Goal: Task Accomplishment & Management: Manage account settings

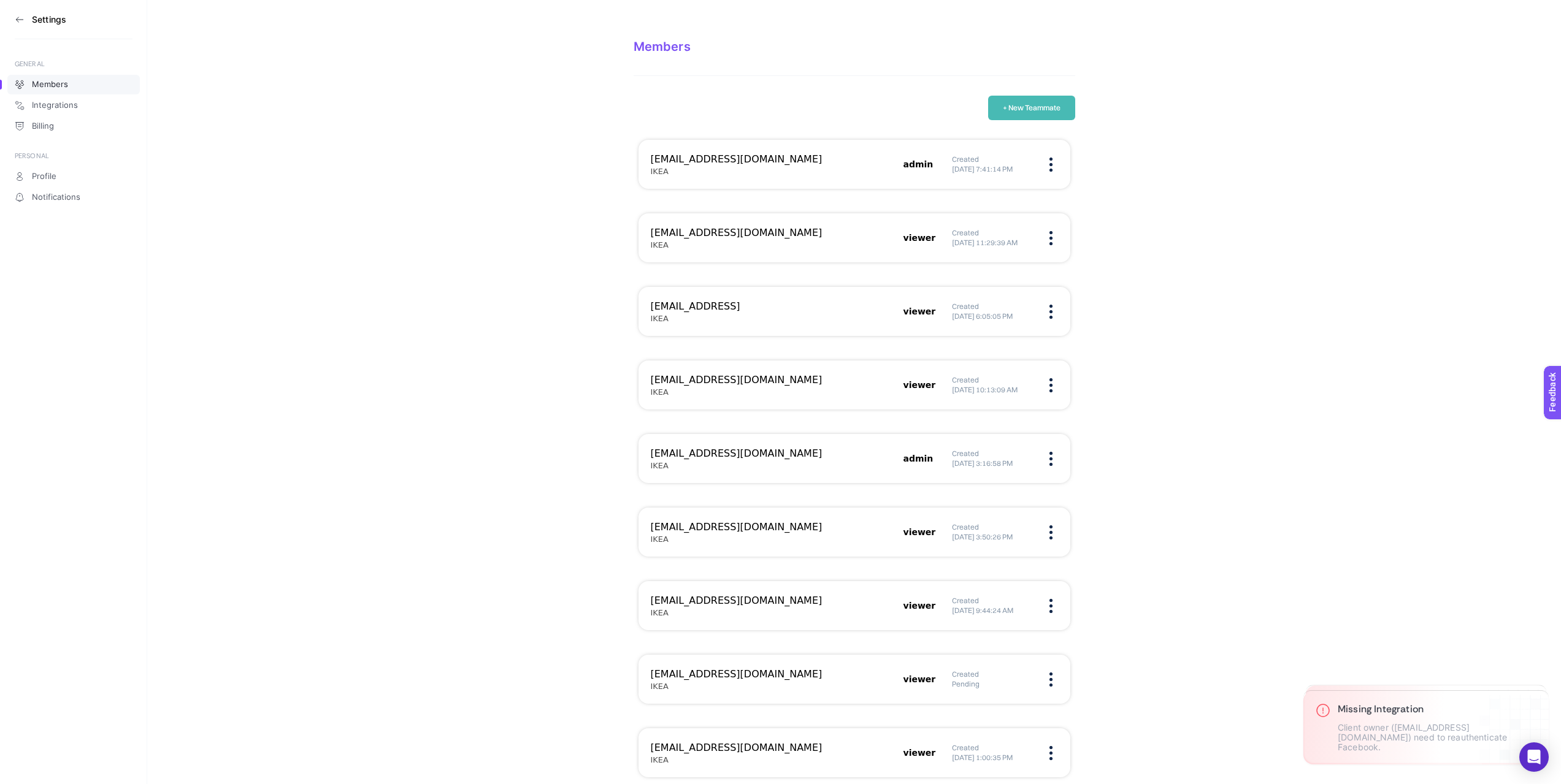
click at [1050, 243] on img at bounding box center [1051, 238] width 3 height 14
click at [982, 276] on span "Remove" at bounding box center [982, 276] width 98 height 27
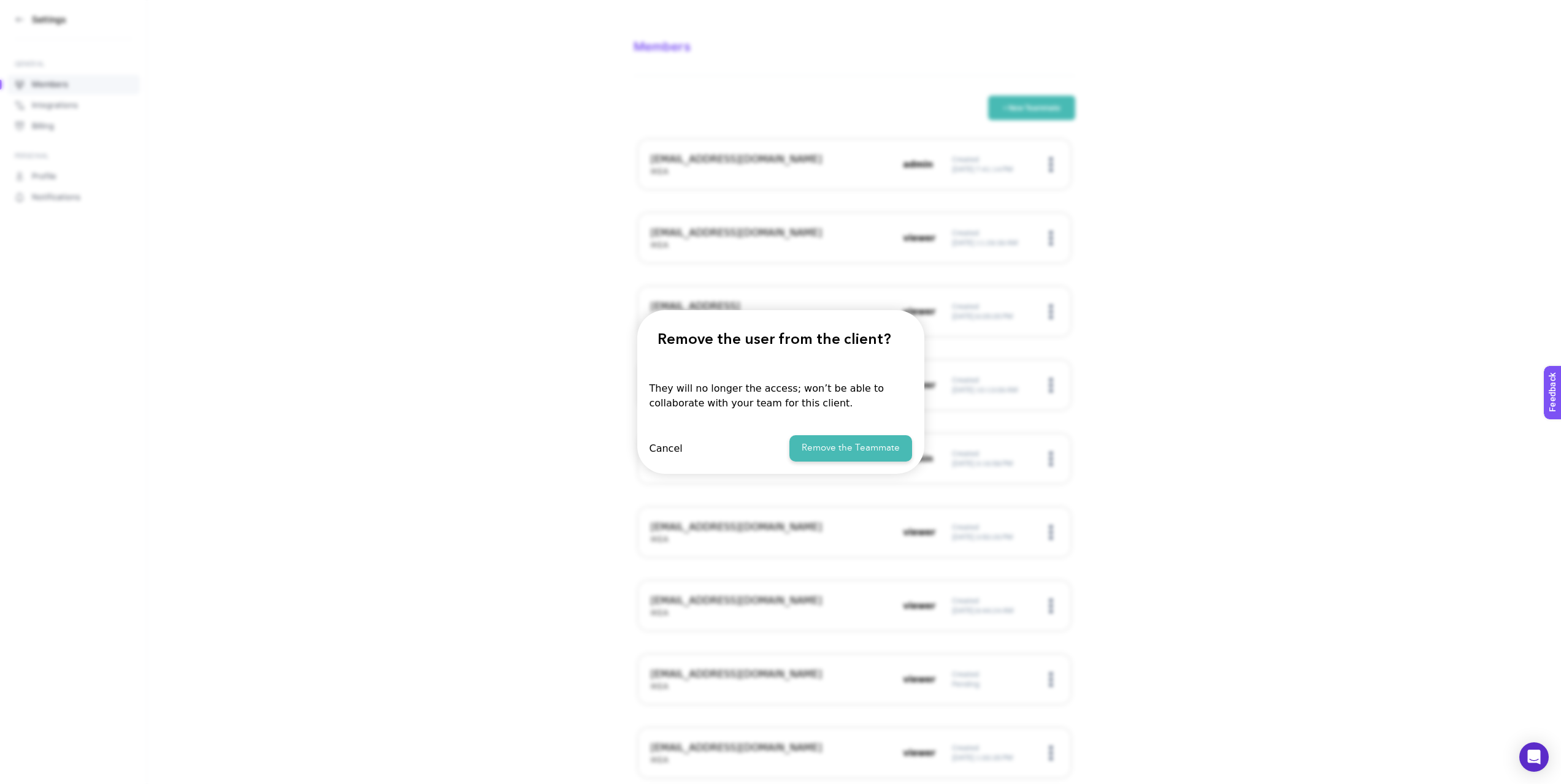
click at [830, 447] on button "Remove the Teammate" at bounding box center [850, 448] width 123 height 26
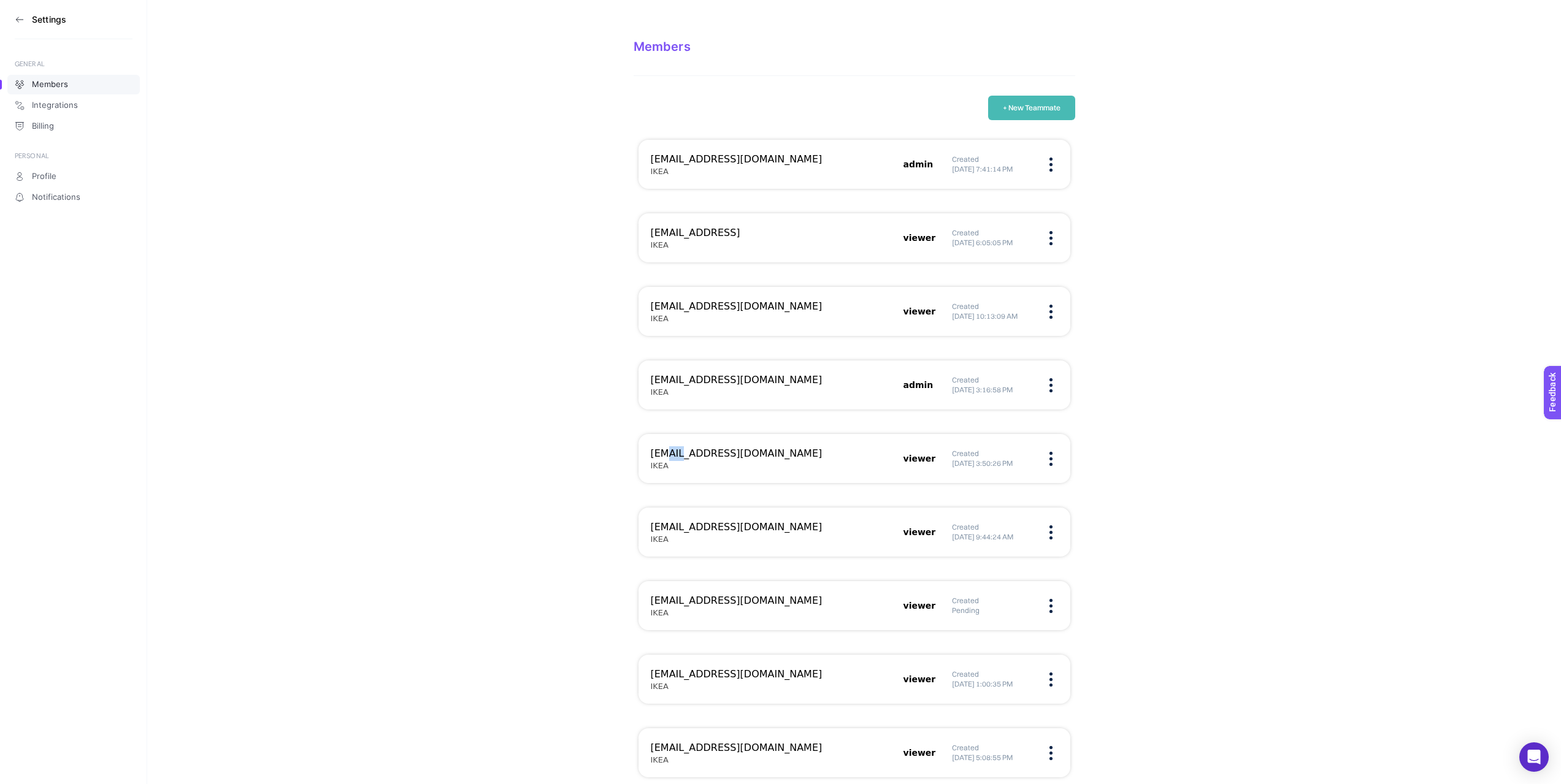
drag, startPoint x: 666, startPoint y: 458, endPoint x: 683, endPoint y: 467, distance: 19.2
click at [683, 467] on div "[EMAIL_ADDRESS][DOMAIN_NAME] IKEA" at bounding box center [773, 459] width 246 height 25
drag, startPoint x: 663, startPoint y: 522, endPoint x: 683, endPoint y: 540, distance: 26.9
click at [683, 540] on div "[EMAIL_ADDRESS][DOMAIN_NAME] IKEA" at bounding box center [773, 532] width 246 height 25
drag, startPoint x: 660, startPoint y: 599, endPoint x: 680, endPoint y: 616, distance: 26.2
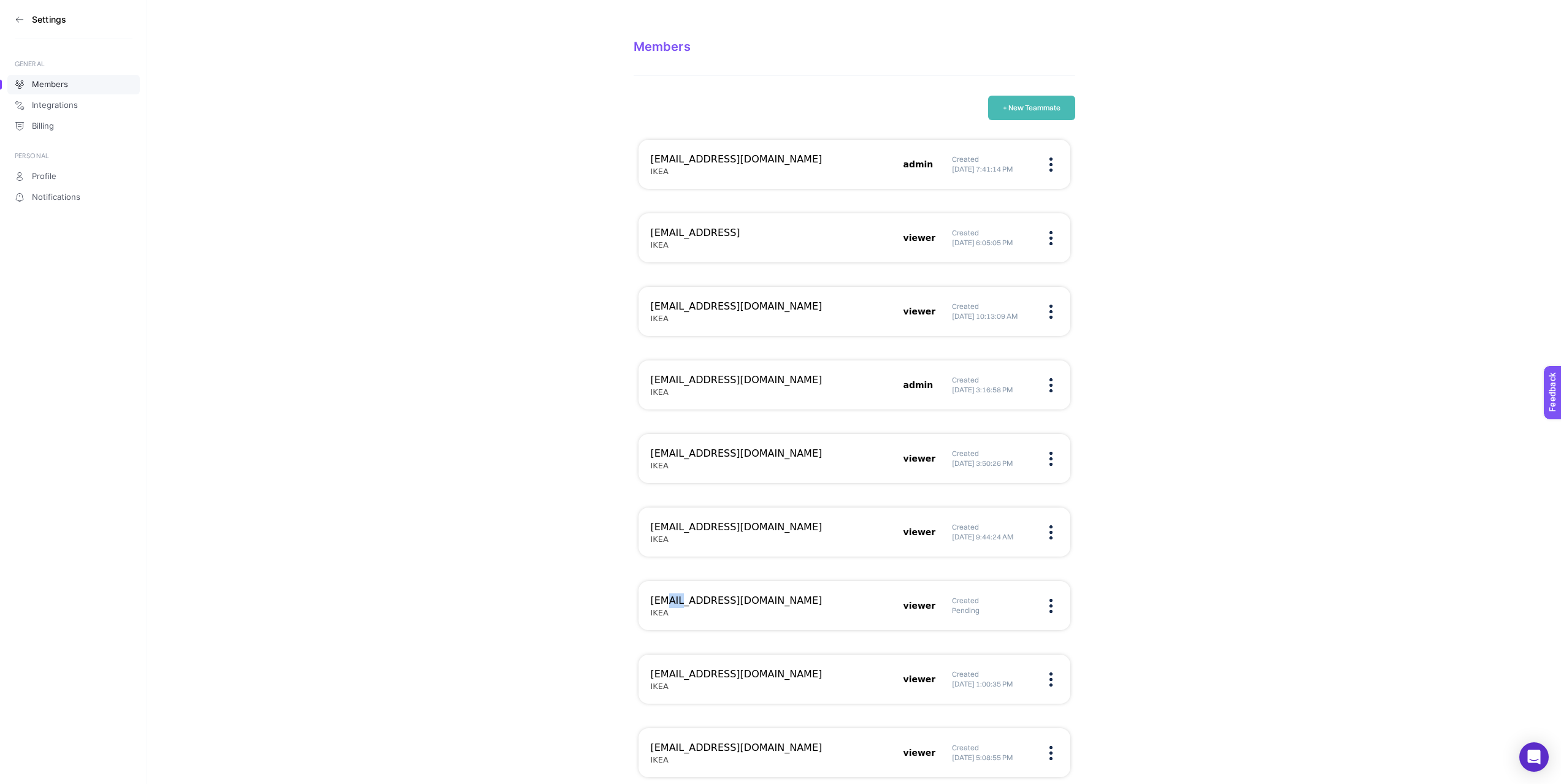
click at [679, 616] on div "[EMAIL_ADDRESS][DOMAIN_NAME] IKEA" at bounding box center [773, 606] width 246 height 25
click at [681, 616] on div "[EMAIL_ADDRESS][DOMAIN_NAME] IKEA" at bounding box center [773, 606] width 246 height 25
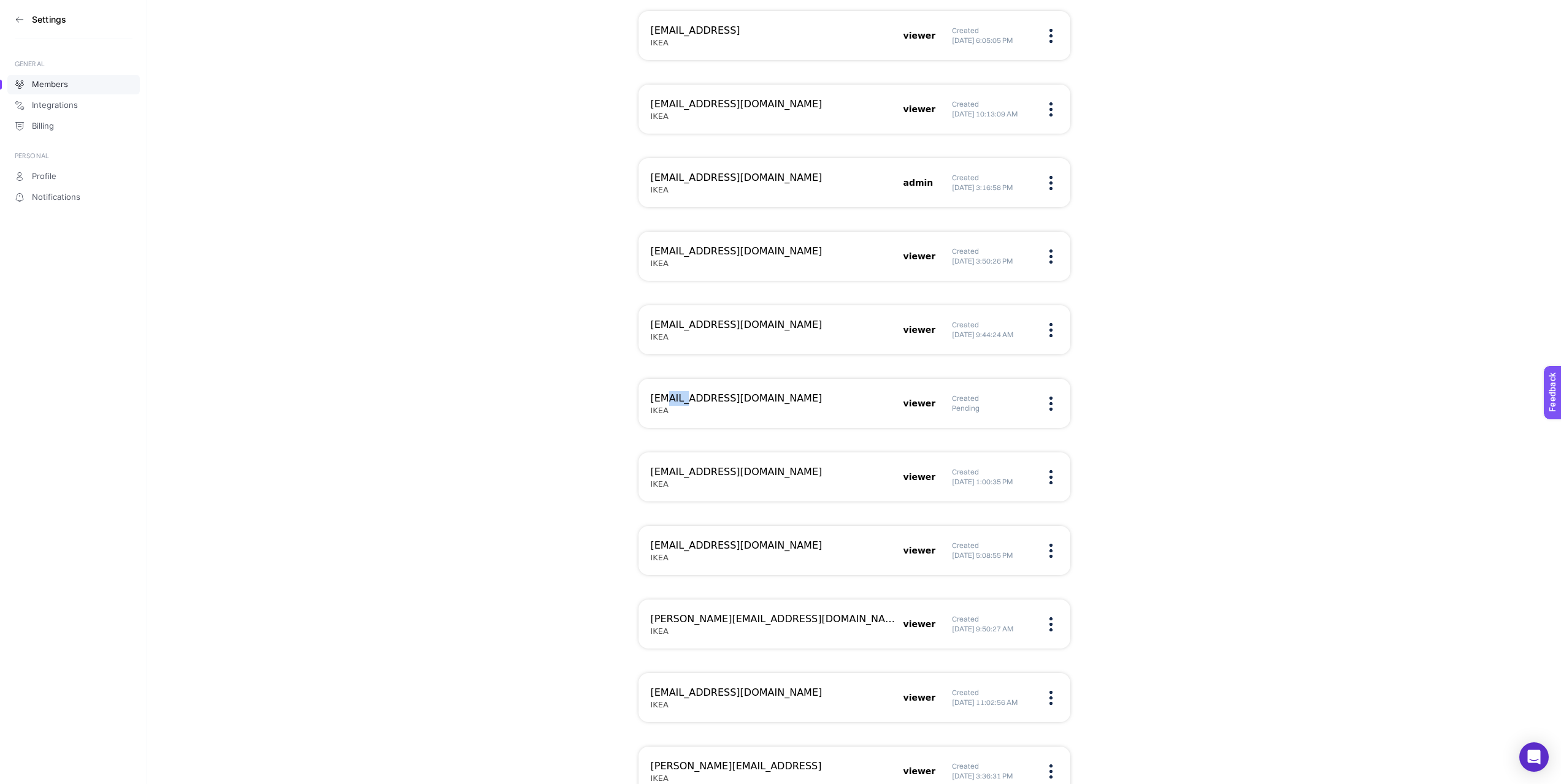
scroll to position [204, 0]
click at [649, 399] on div "[EMAIL_ADDRESS][DOMAIN_NAME] IKEA viewer Created Pending" at bounding box center [854, 401] width 432 height 49
drag, startPoint x: 649, startPoint y: 399, endPoint x: 782, endPoint y: 405, distance: 133.1
click at [782, 405] on div "[EMAIL_ADDRESS][DOMAIN_NAME] IKEA viewer Created Pending" at bounding box center [854, 401] width 432 height 49
copy h3 "[EMAIL_ADDRESS][DOMAIN_NAME]"
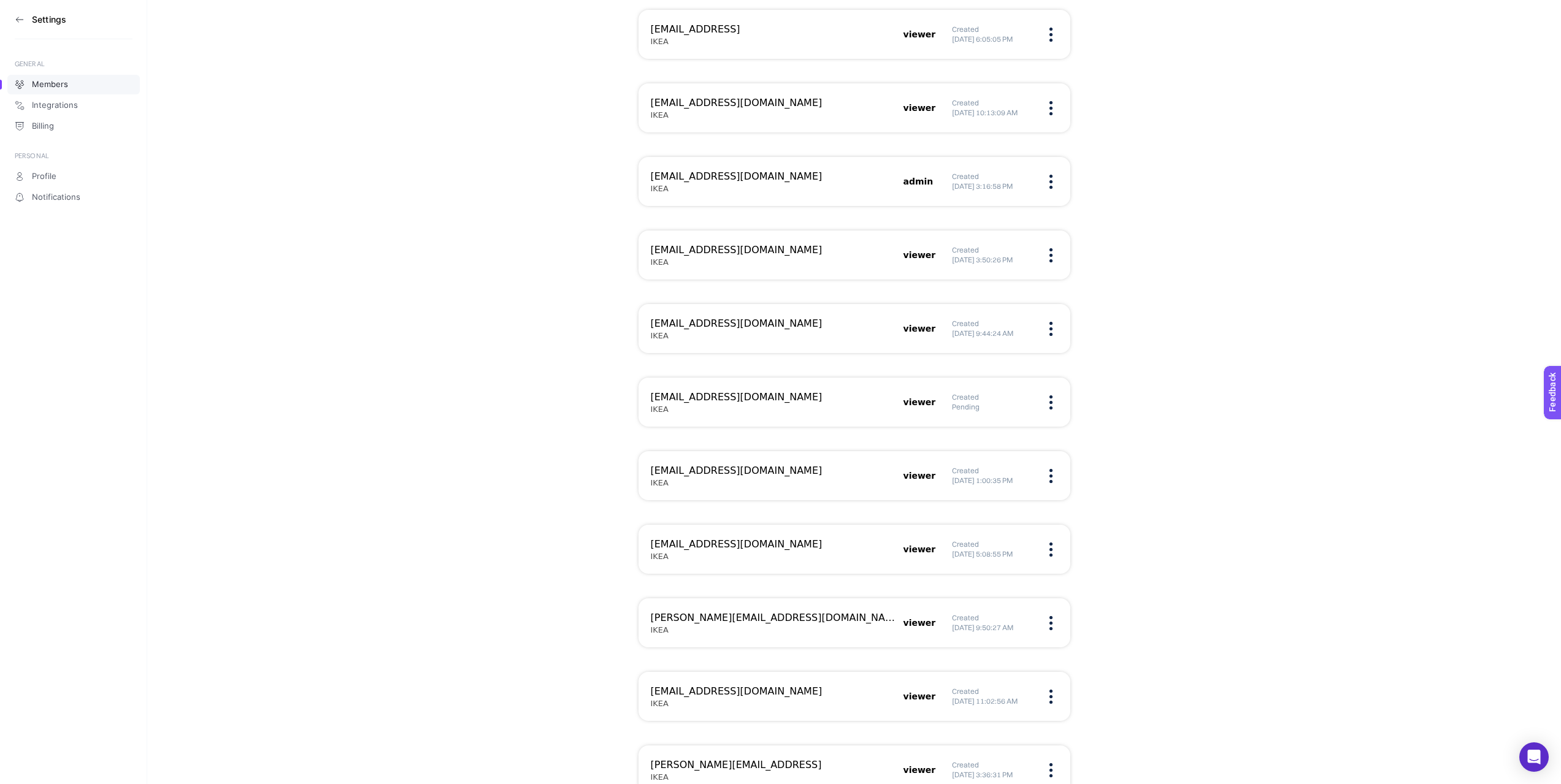
click at [670, 471] on h3 "[EMAIL_ADDRESS][DOMAIN_NAME]" at bounding box center [773, 471] width 246 height 15
drag, startPoint x: 670, startPoint y: 471, endPoint x: 816, endPoint y: 461, distance: 146.3
click at [816, 461] on div "[EMAIL_ADDRESS][DOMAIN_NAME] IKEA viewer Created [DATE] 1:00:35 PM" at bounding box center [854, 475] width 432 height 49
copy h3 "[EMAIL_ADDRESS][DOMAIN_NAME]"
click at [667, 614] on h3 "[PERSON_NAME][EMAIL_ADDRESS][DOMAIN_NAME]" at bounding box center [773, 618] width 246 height 15
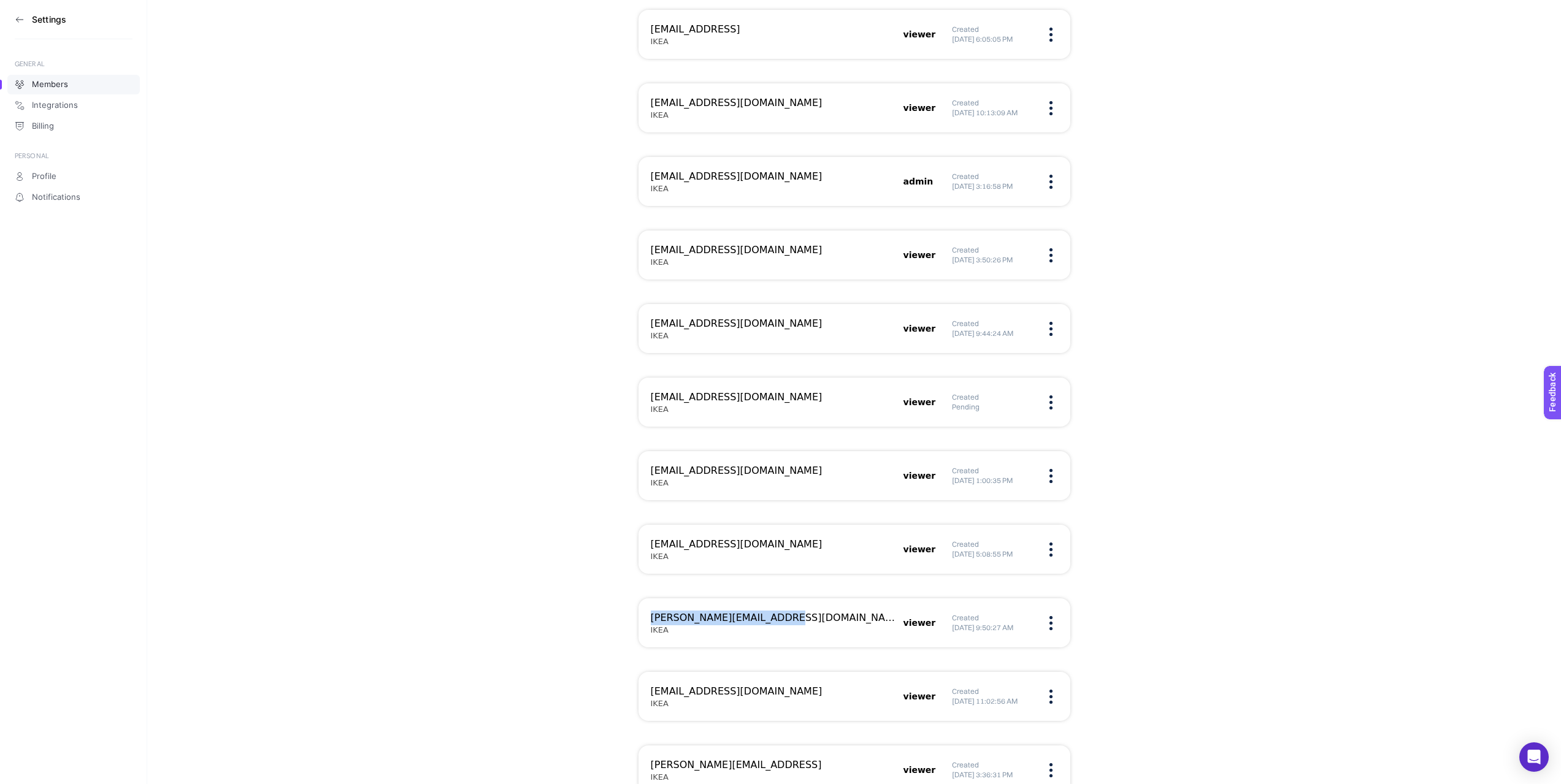
drag, startPoint x: 667, startPoint y: 614, endPoint x: 777, endPoint y: 623, distance: 110.4
click at [777, 623] on h3 "[PERSON_NAME][EMAIL_ADDRESS][DOMAIN_NAME]" at bounding box center [773, 618] width 246 height 15
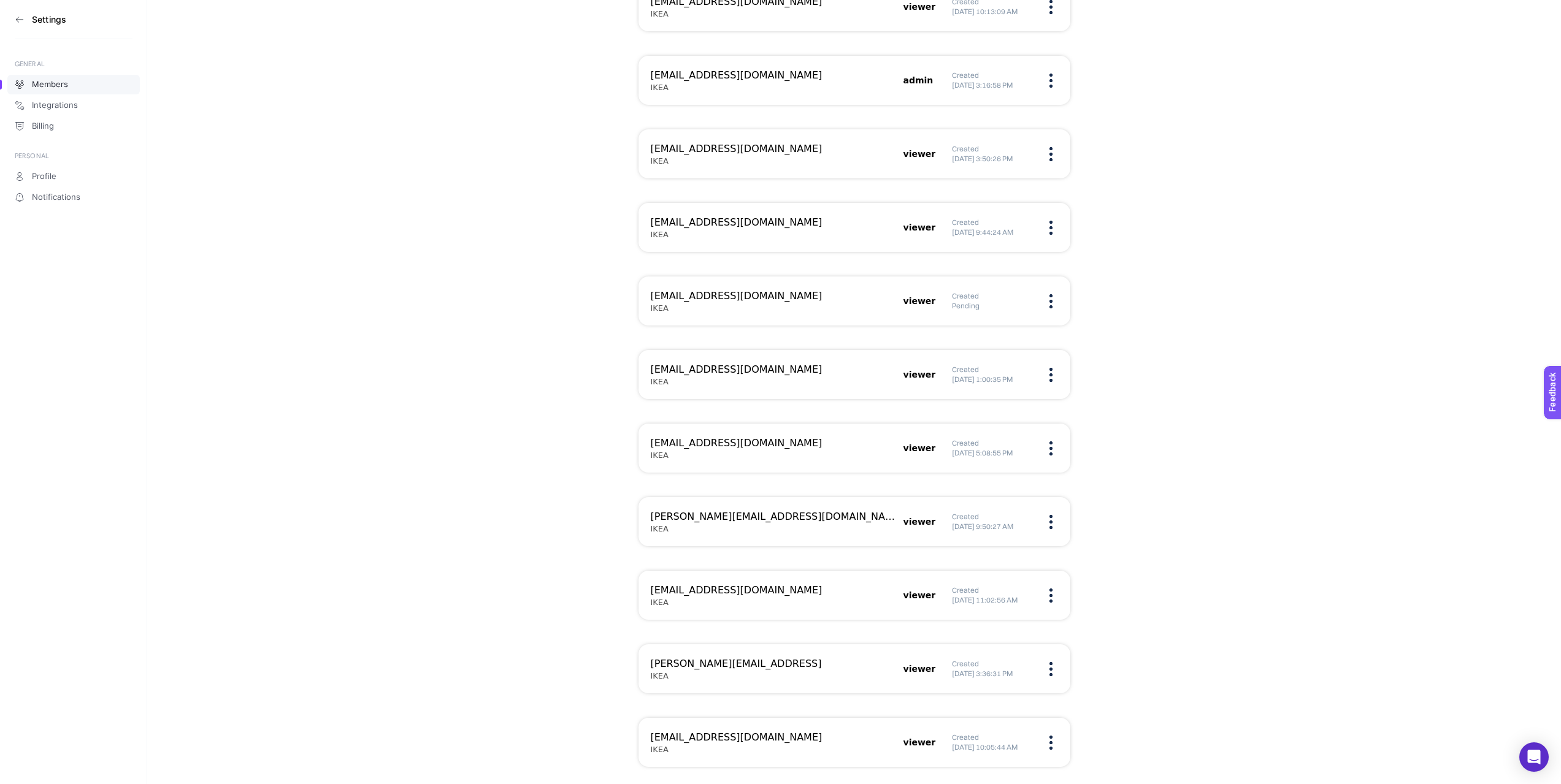
click at [669, 595] on h3 "[EMAIL_ADDRESS][DOMAIN_NAME]" at bounding box center [773, 590] width 246 height 15
drag, startPoint x: 669, startPoint y: 595, endPoint x: 792, endPoint y: 586, distance: 123.3
click at [792, 586] on h3 "[EMAIL_ADDRESS][DOMAIN_NAME]" at bounding box center [773, 589] width 246 height 15
click at [1052, 598] on img at bounding box center [1051, 595] width 3 height 14
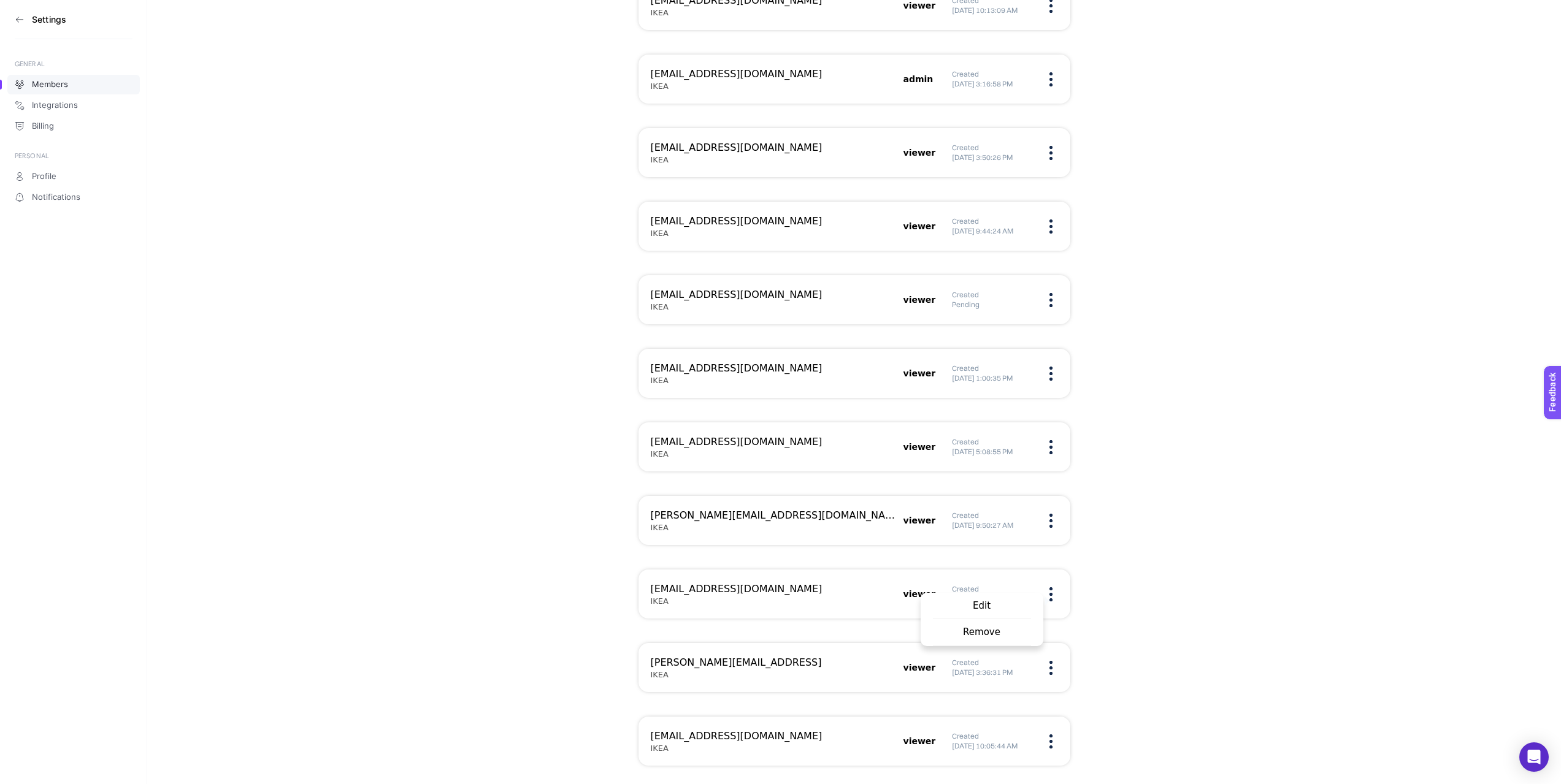
click at [999, 631] on span "Remove" at bounding box center [982, 632] width 98 height 27
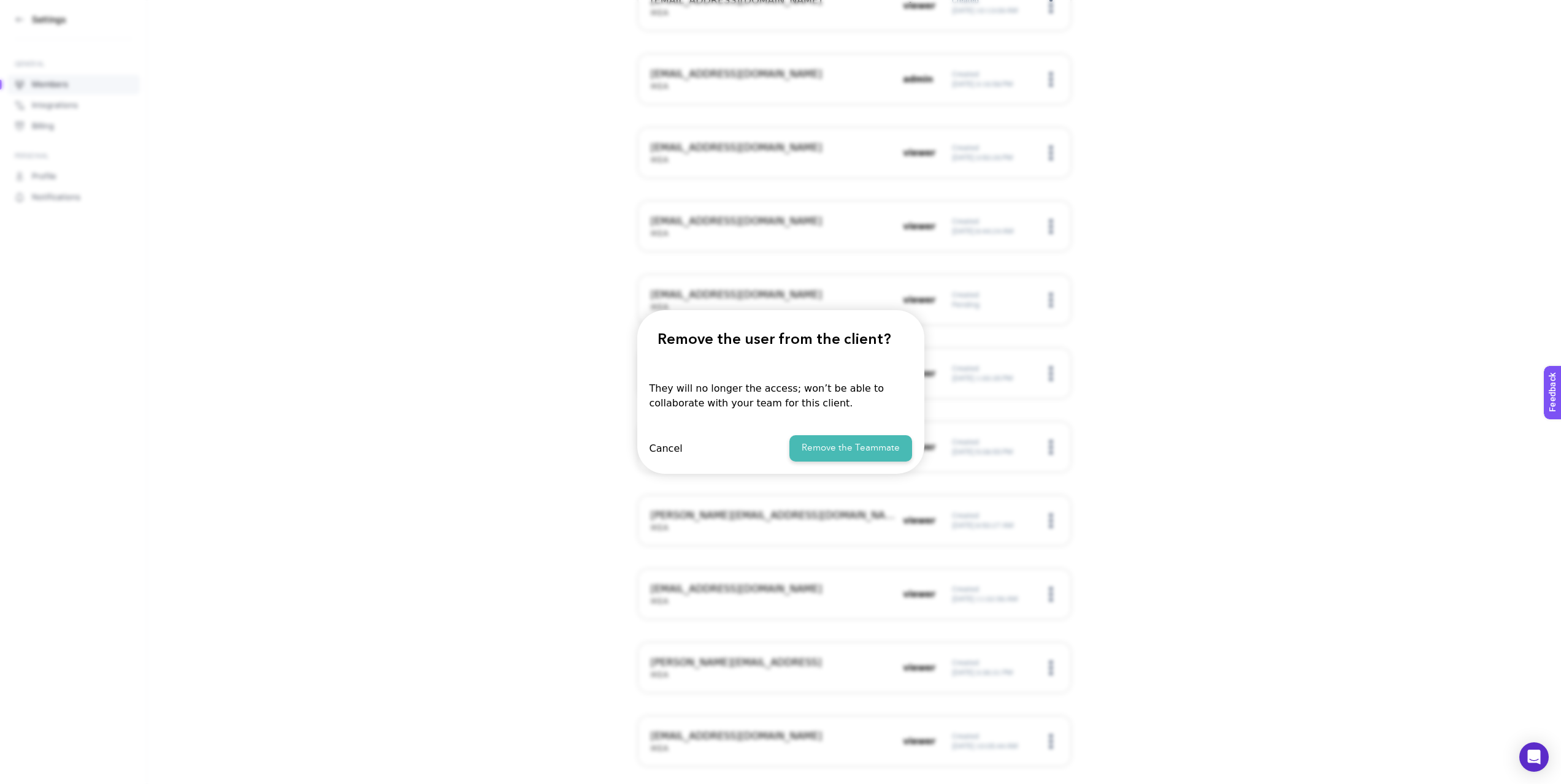
click at [824, 448] on button "Remove the Teammate" at bounding box center [850, 448] width 123 height 26
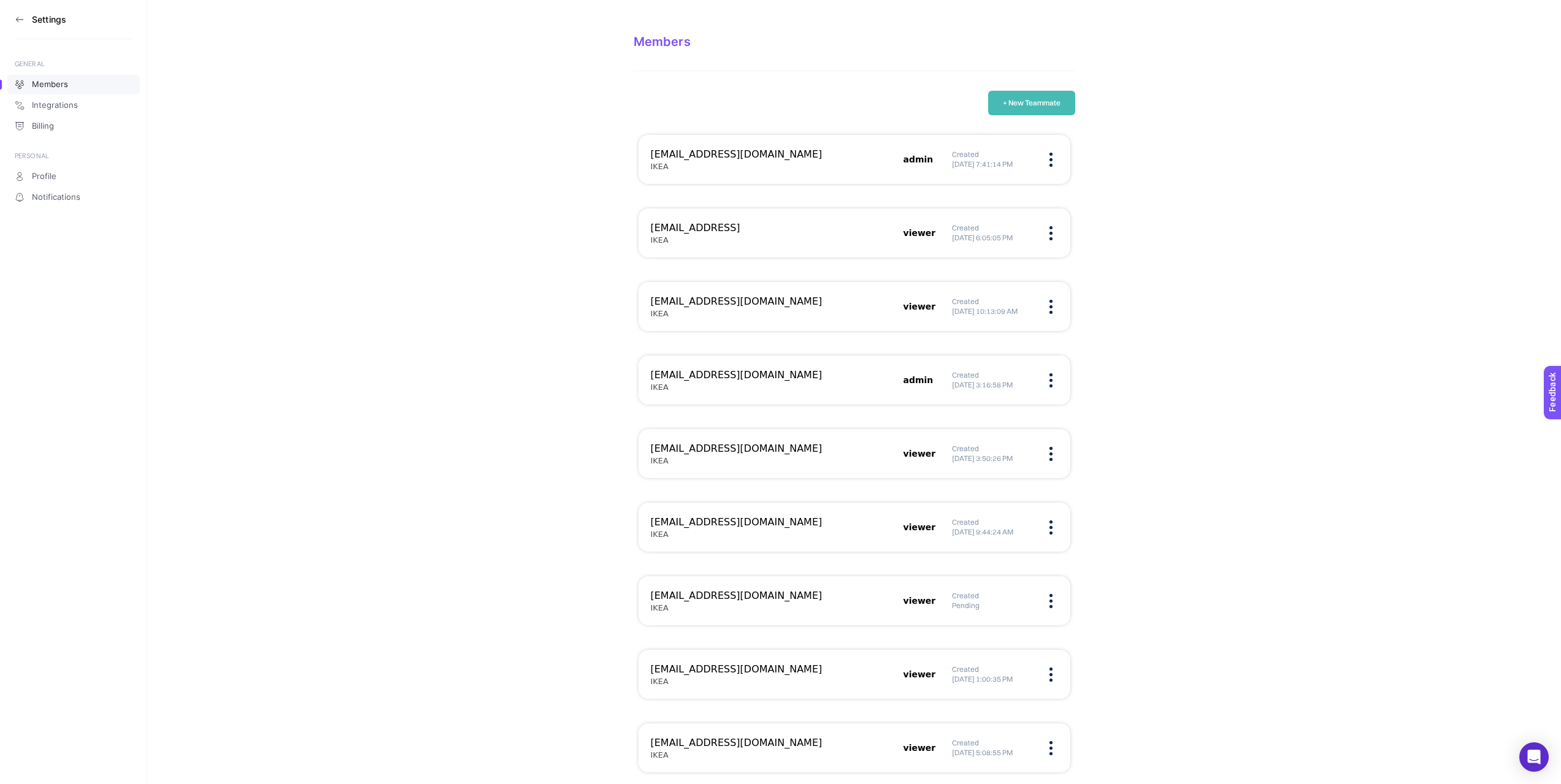
scroll to position [0, 0]
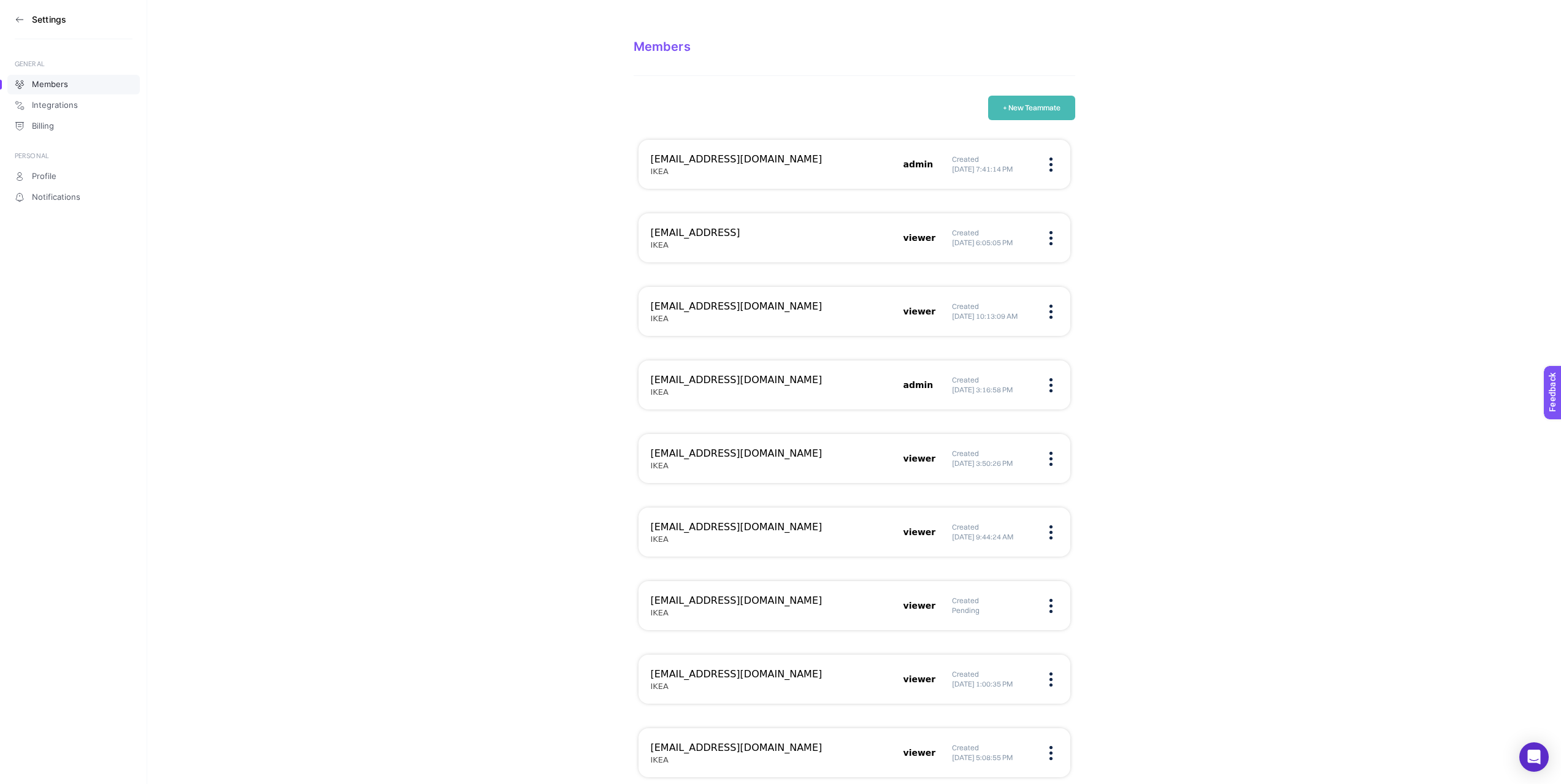
click at [1023, 116] on button "+ New Teammate" at bounding box center [1031, 108] width 87 height 25
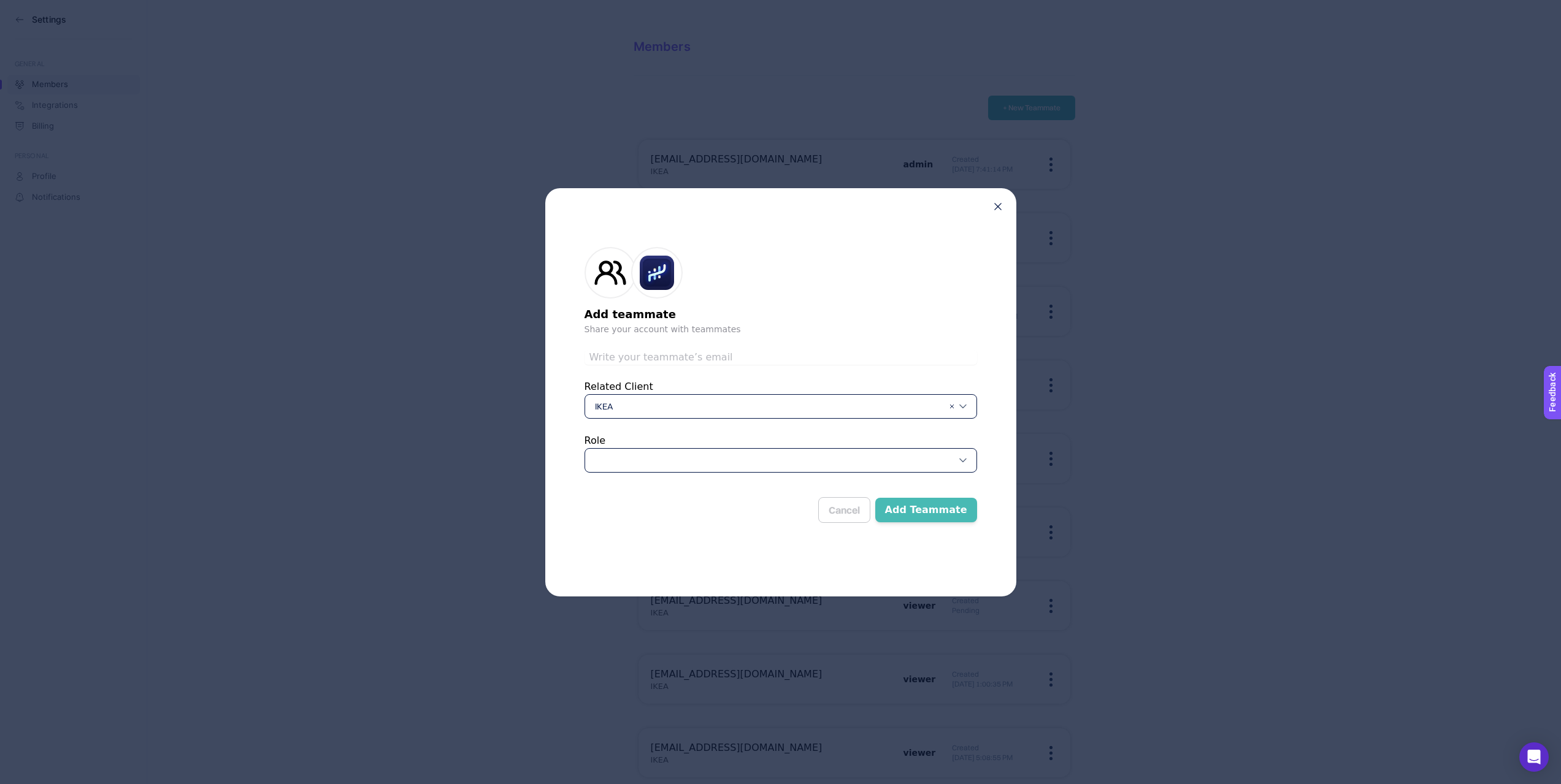
click at [614, 458] on div at bounding box center [780, 460] width 393 height 25
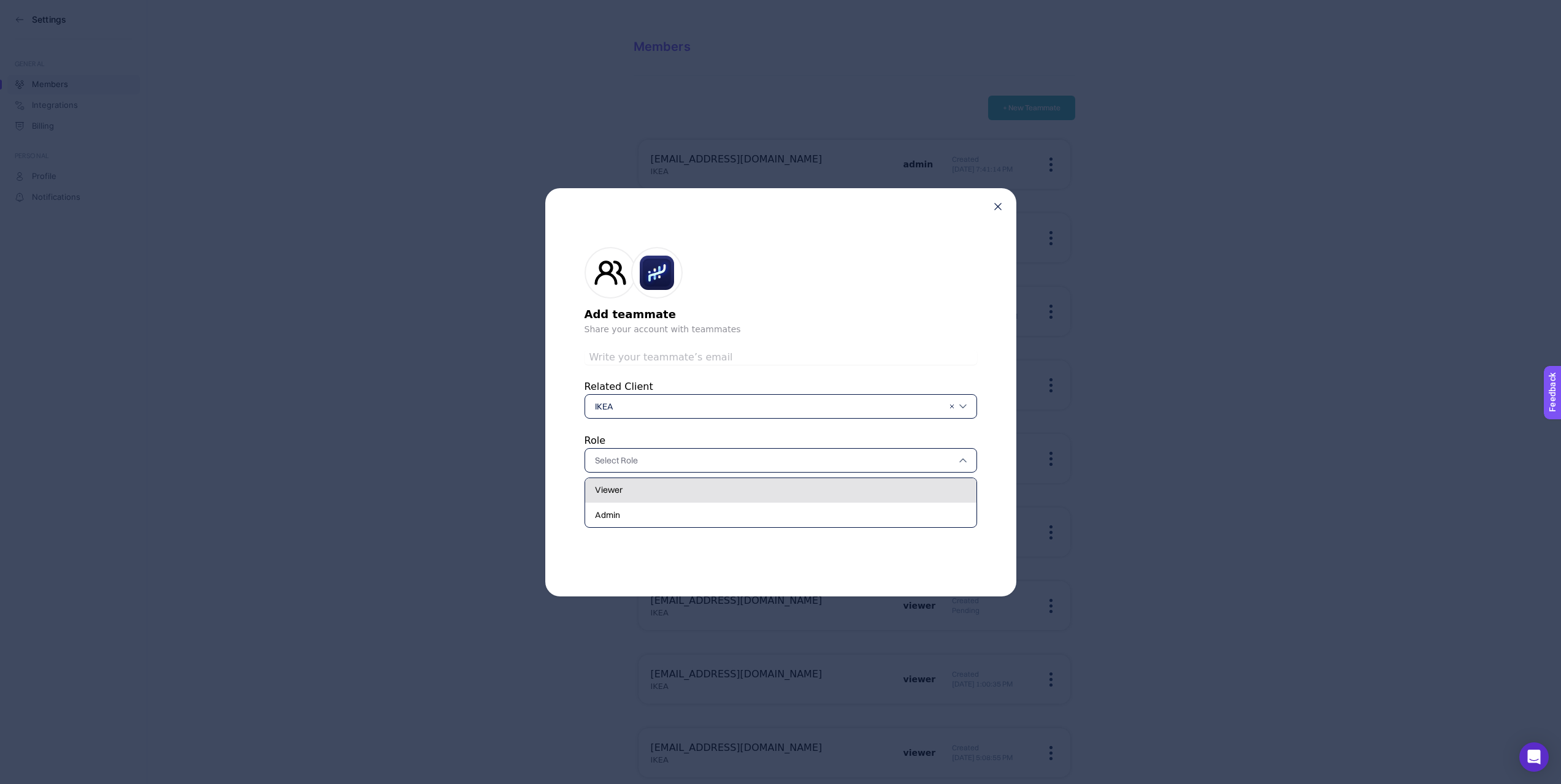
click at [617, 492] on span "Viewer" at bounding box center [609, 490] width 27 height 12
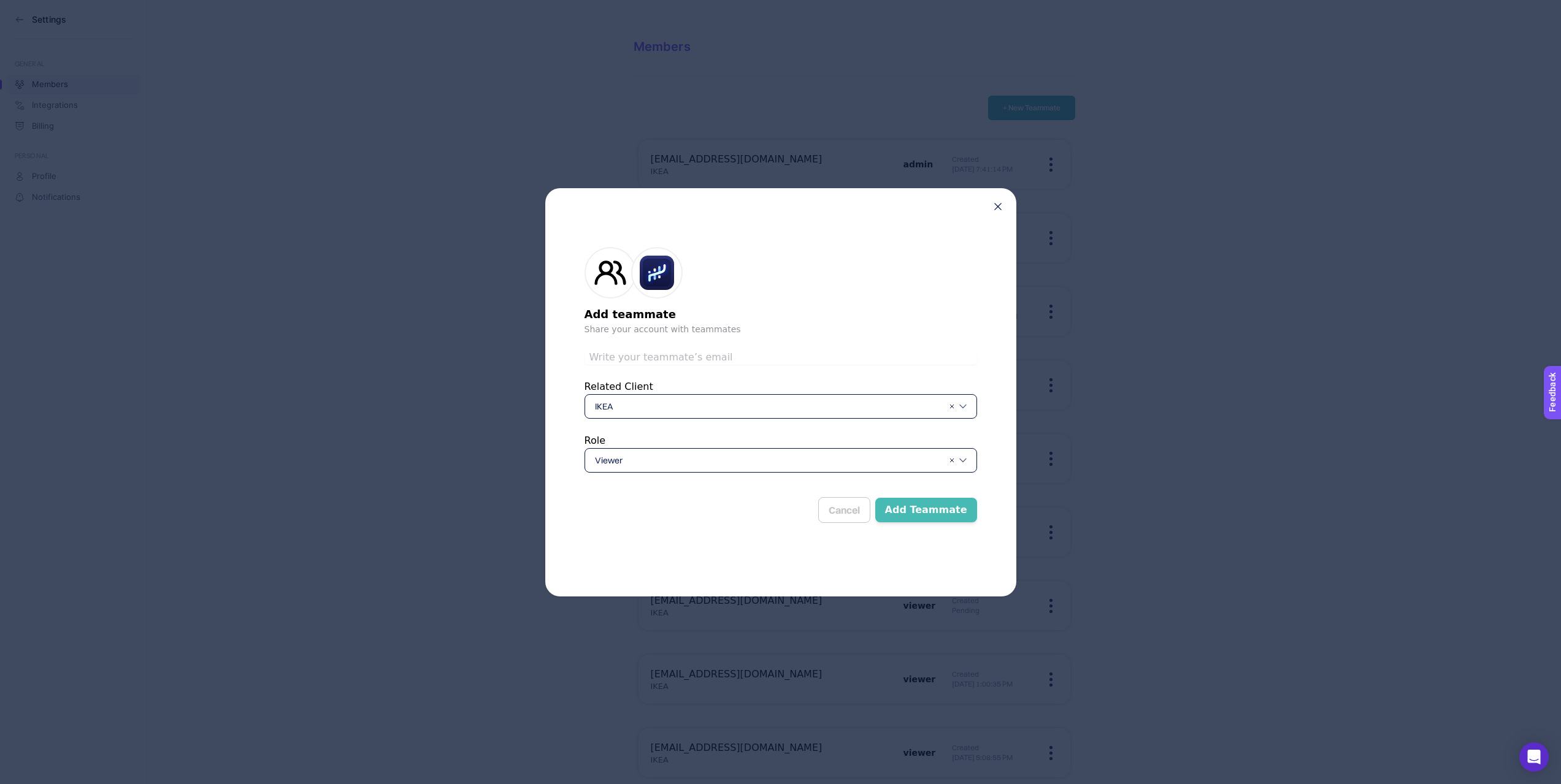
click at [909, 504] on button "Add Teammate" at bounding box center [926, 510] width 102 height 25
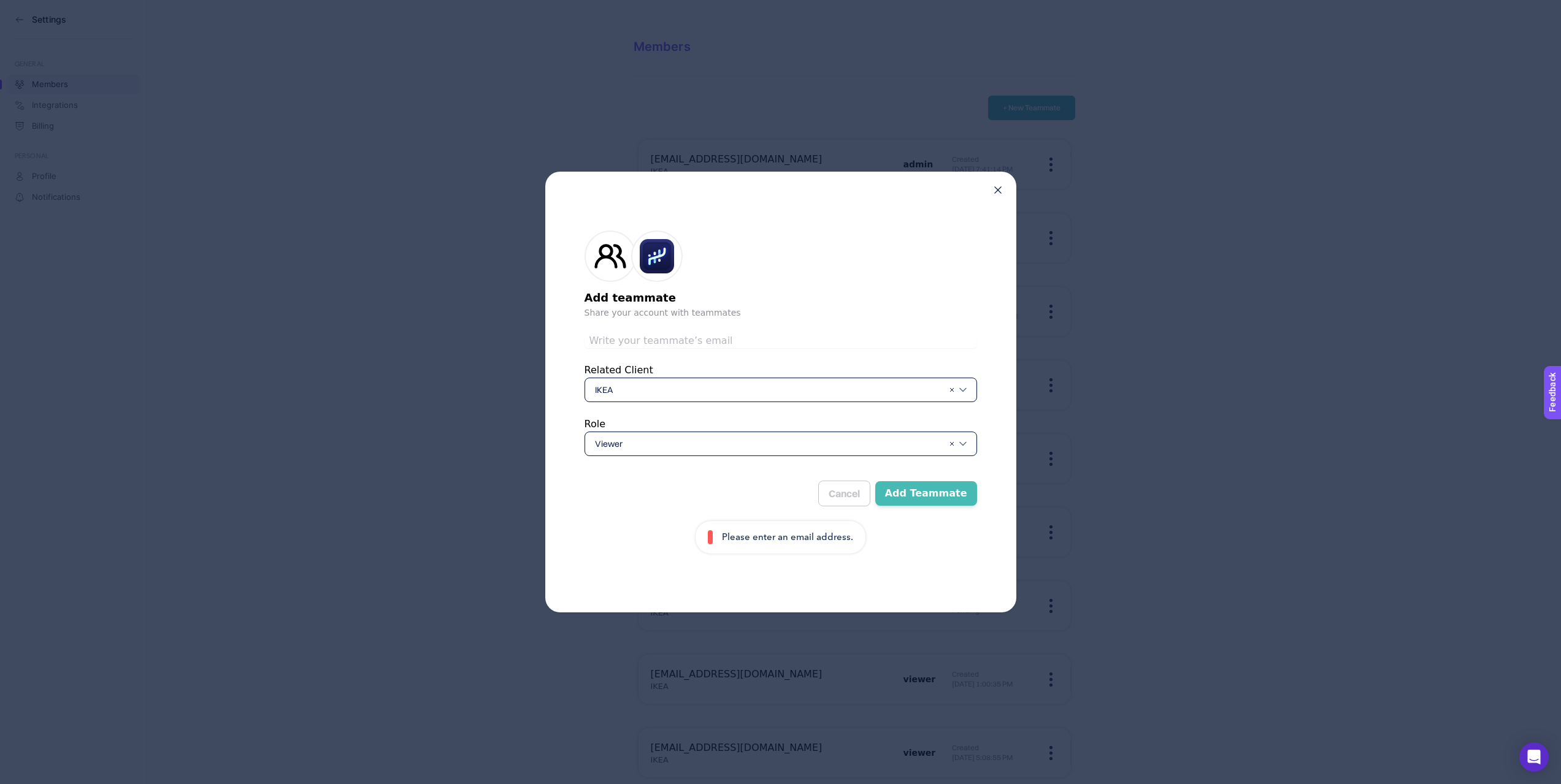
click at [626, 396] on span "IKEA" at bounding box center [769, 390] width 348 height 12
click at [618, 417] on div "IKEA" at bounding box center [780, 420] width 391 height 25
click at [620, 337] on input "text" at bounding box center [780, 341] width 393 height 15
type input "[PERSON_NAME][EMAIL_ADDRESS][DOMAIN_NAME]"
click at [927, 488] on button "Add Teammate" at bounding box center [926, 494] width 102 height 25
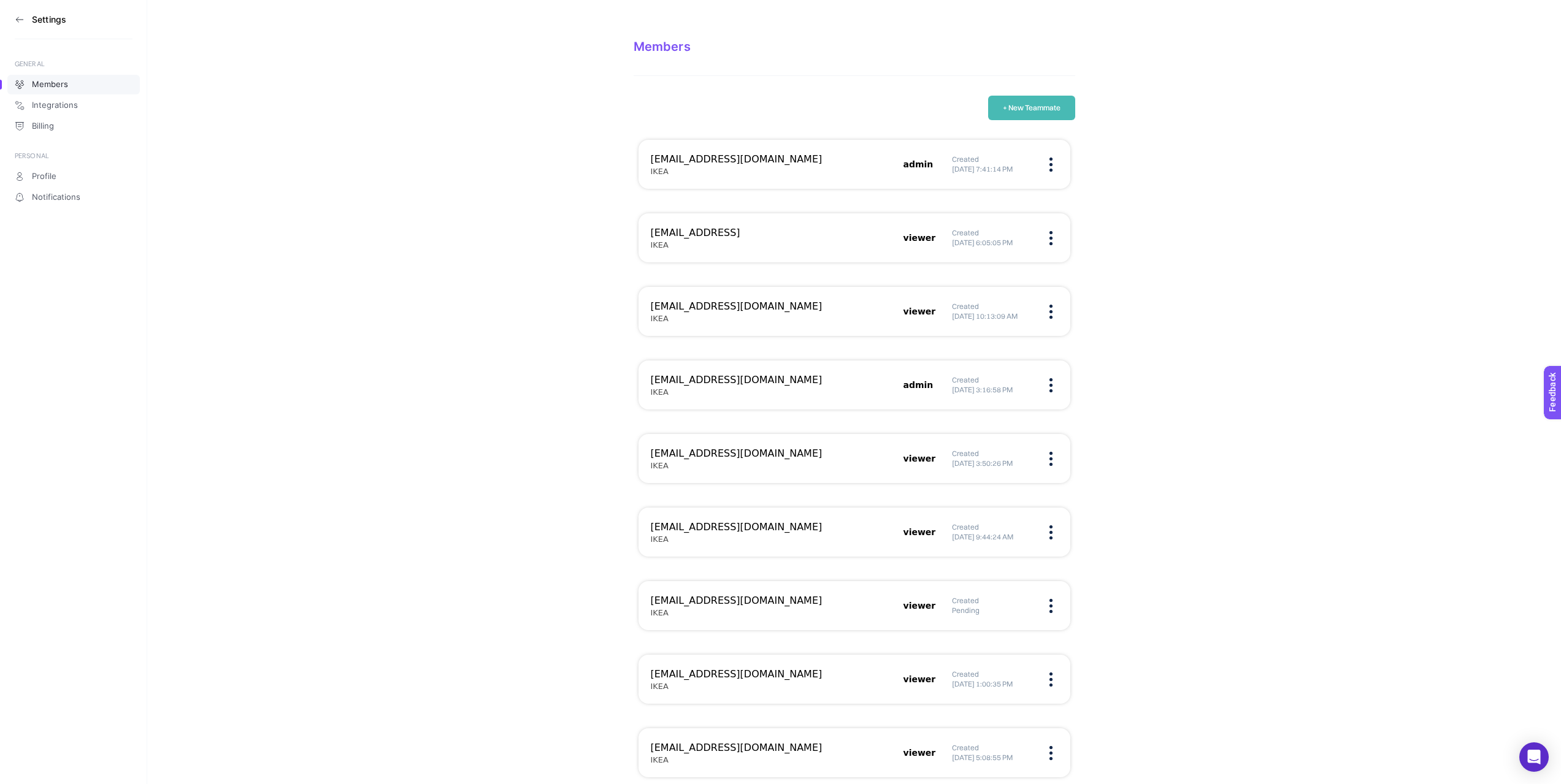
click at [1052, 95] on article "Members + New Teammate [PERSON_NAME][EMAIL_ADDRESS][DOMAIN_NAME] IKEA admin Cre…" at bounding box center [854, 565] width 442 height 1052
click at [1014, 115] on button "+ New Teammate" at bounding box center [1031, 108] width 87 height 25
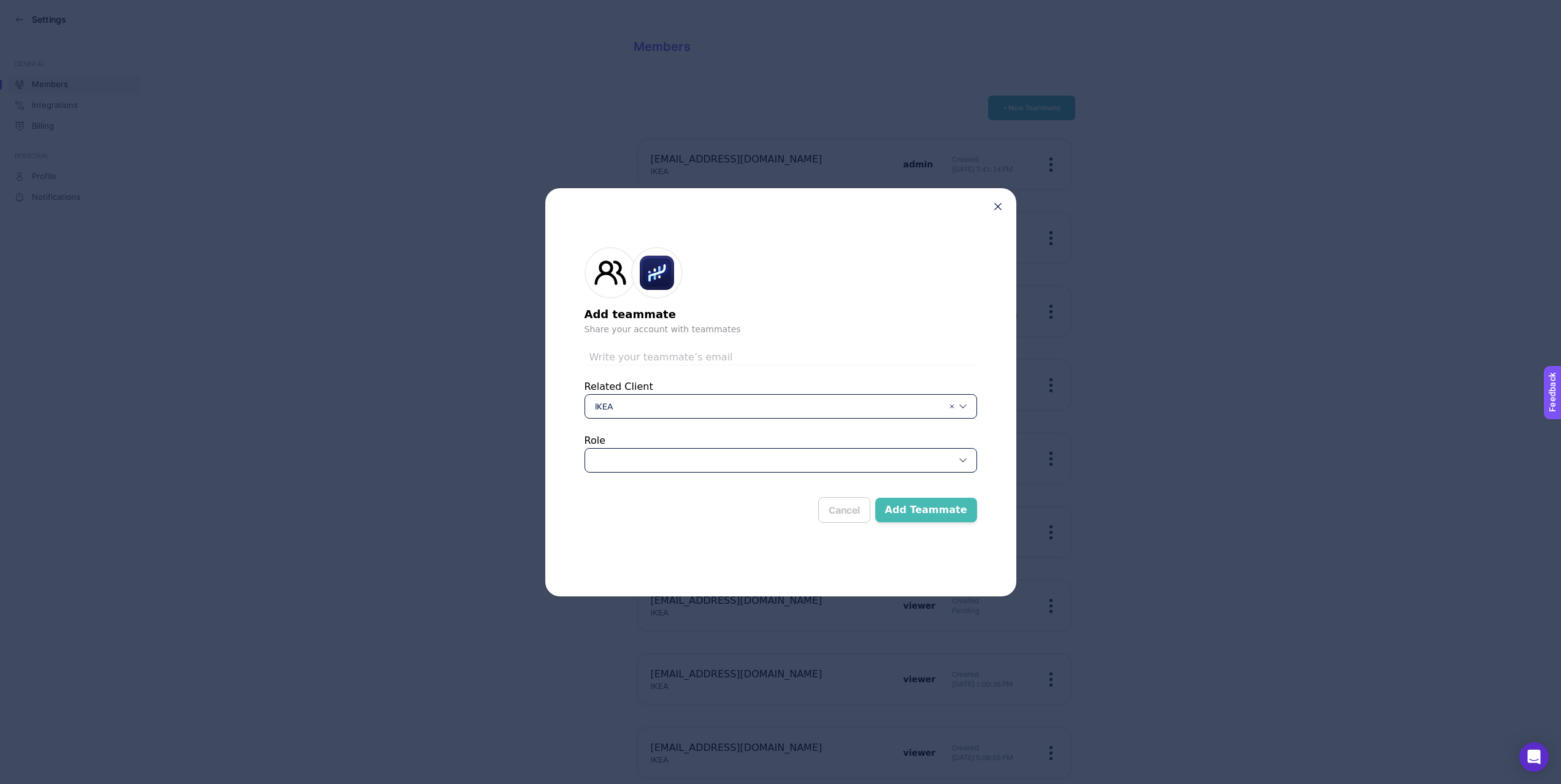
click at [645, 356] on input "text" at bounding box center [780, 357] width 393 height 15
type input "[EMAIL_ADDRESS][DOMAIN_NAME]"
click at [649, 455] on div at bounding box center [780, 460] width 393 height 25
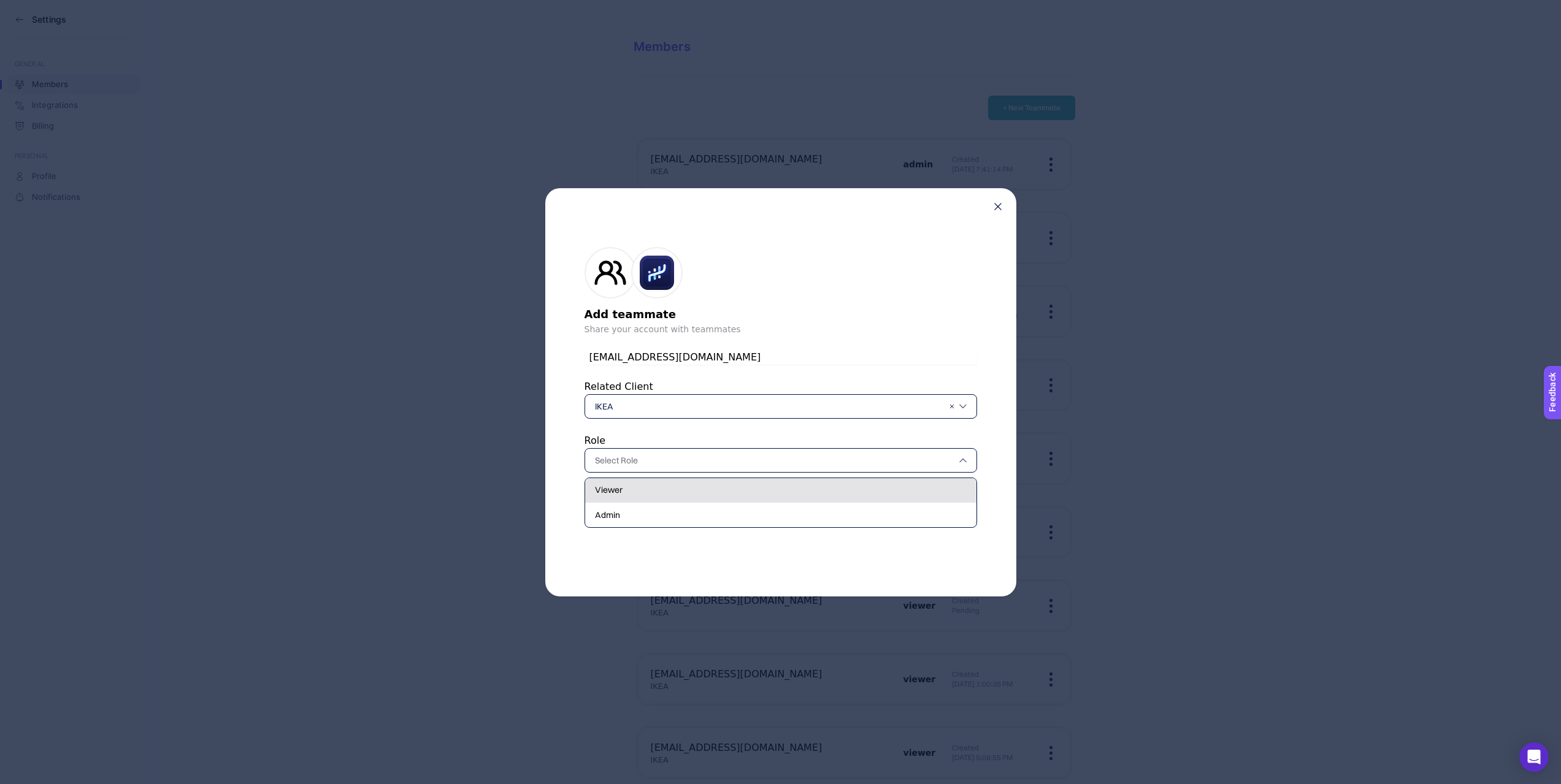
click at [628, 484] on div "Viewer" at bounding box center [780, 490] width 391 height 25
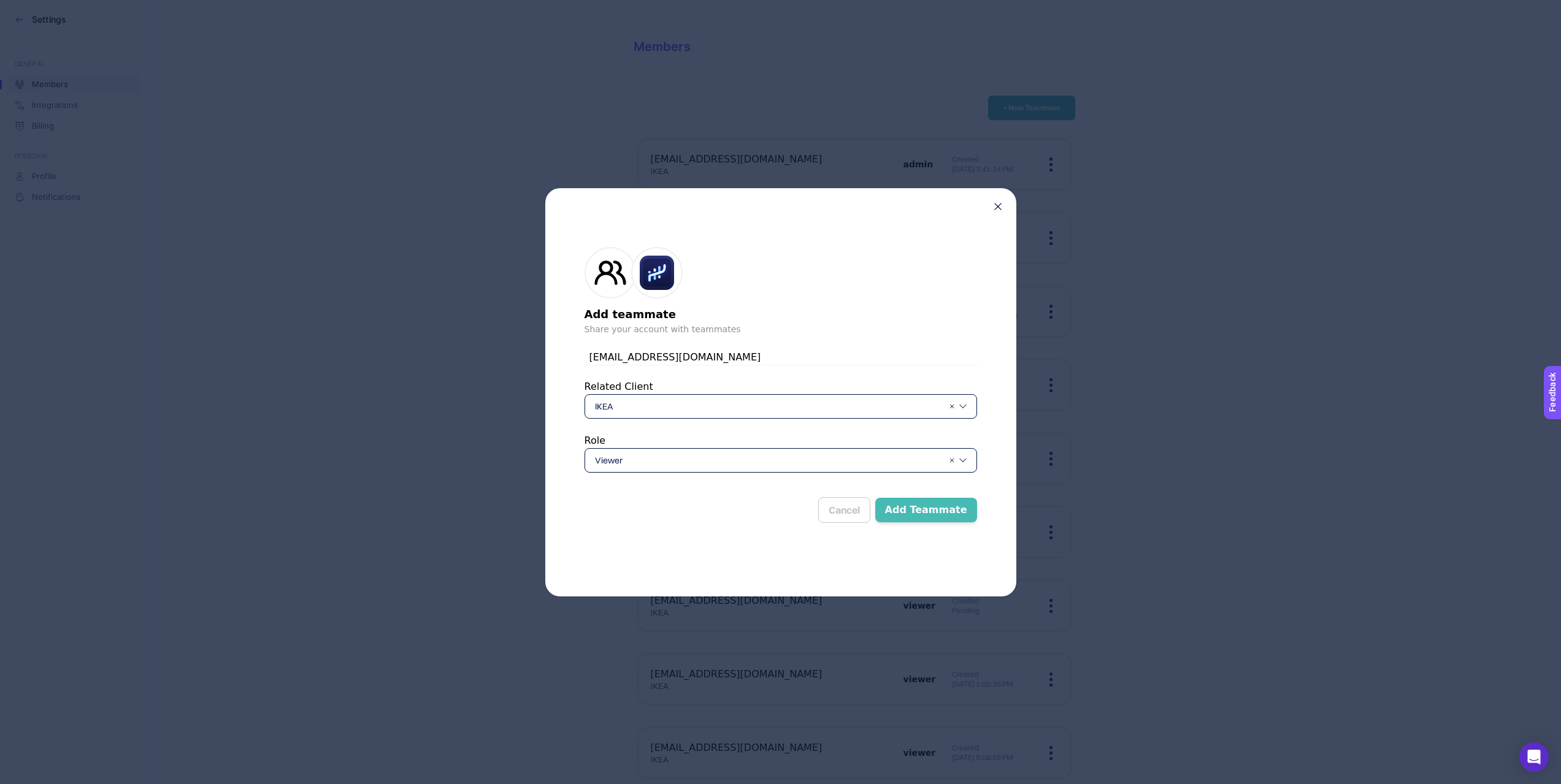
click at [925, 507] on button "Add Teammate" at bounding box center [926, 510] width 102 height 25
